Goal: Check status

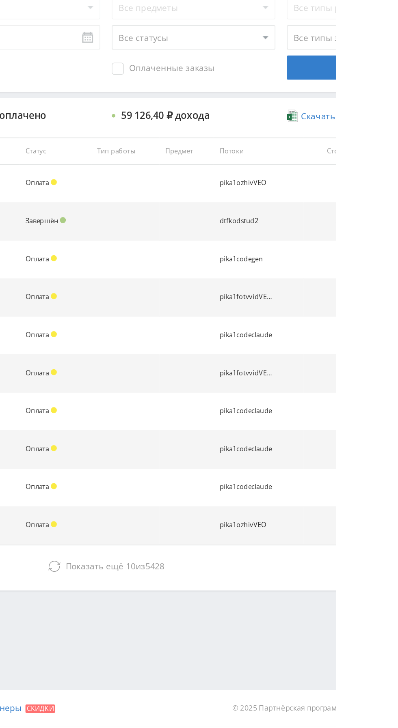
click at [256, 626] on button "Показать ещё 10 из 5428" at bounding box center [243, 620] width 462 height 16
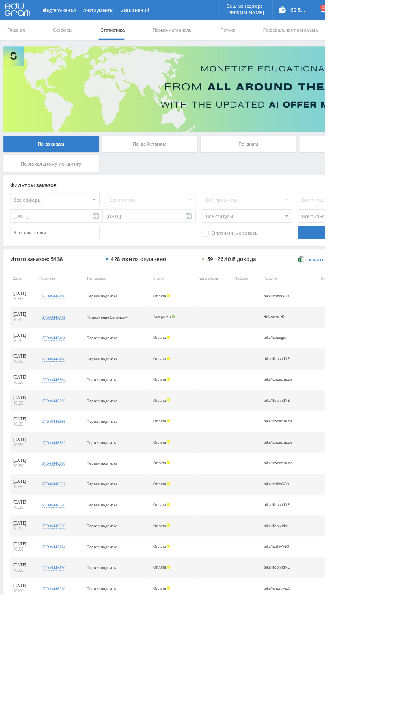
click at [293, 179] on div "По дням" at bounding box center [303, 176] width 117 height 20
click at [0, 0] on input "По дням" at bounding box center [0, 0] width 0 height 0
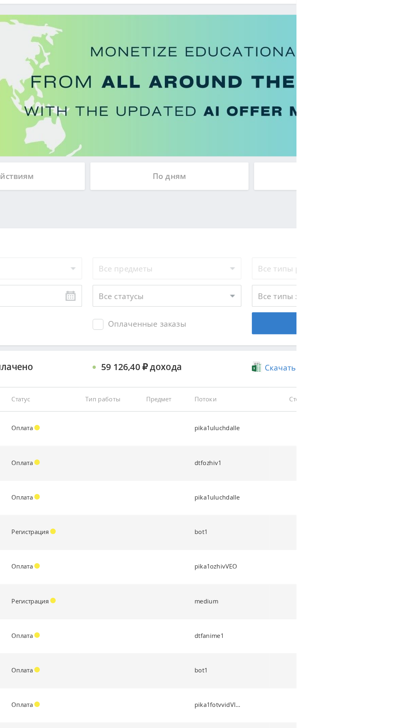
click at [319, 179] on div "По дням" at bounding box center [303, 176] width 117 height 20
click at [0, 0] on input "По дням" at bounding box center [0, 0] width 0 height 0
